Goal: Task Accomplishment & Management: Manage account settings

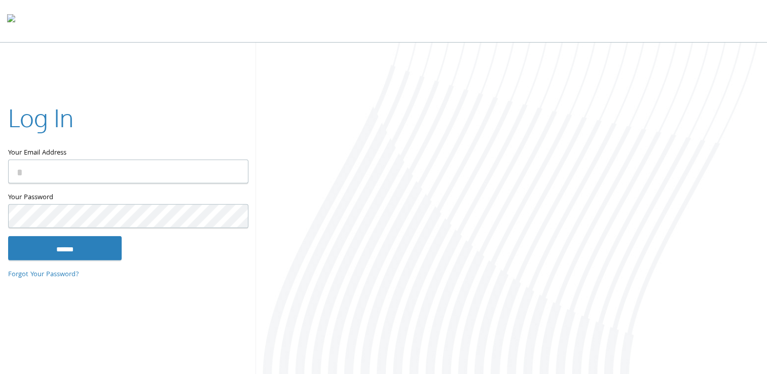
click at [166, 168] on input "Your Email Address" at bounding box center [128, 172] width 240 height 24
type input "**********"
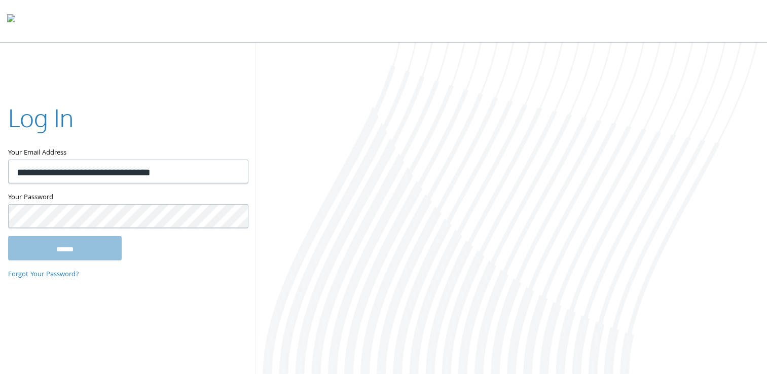
click at [8, 236] on input "******" at bounding box center [65, 248] width 114 height 24
